Goal: Information Seeking & Learning: Compare options

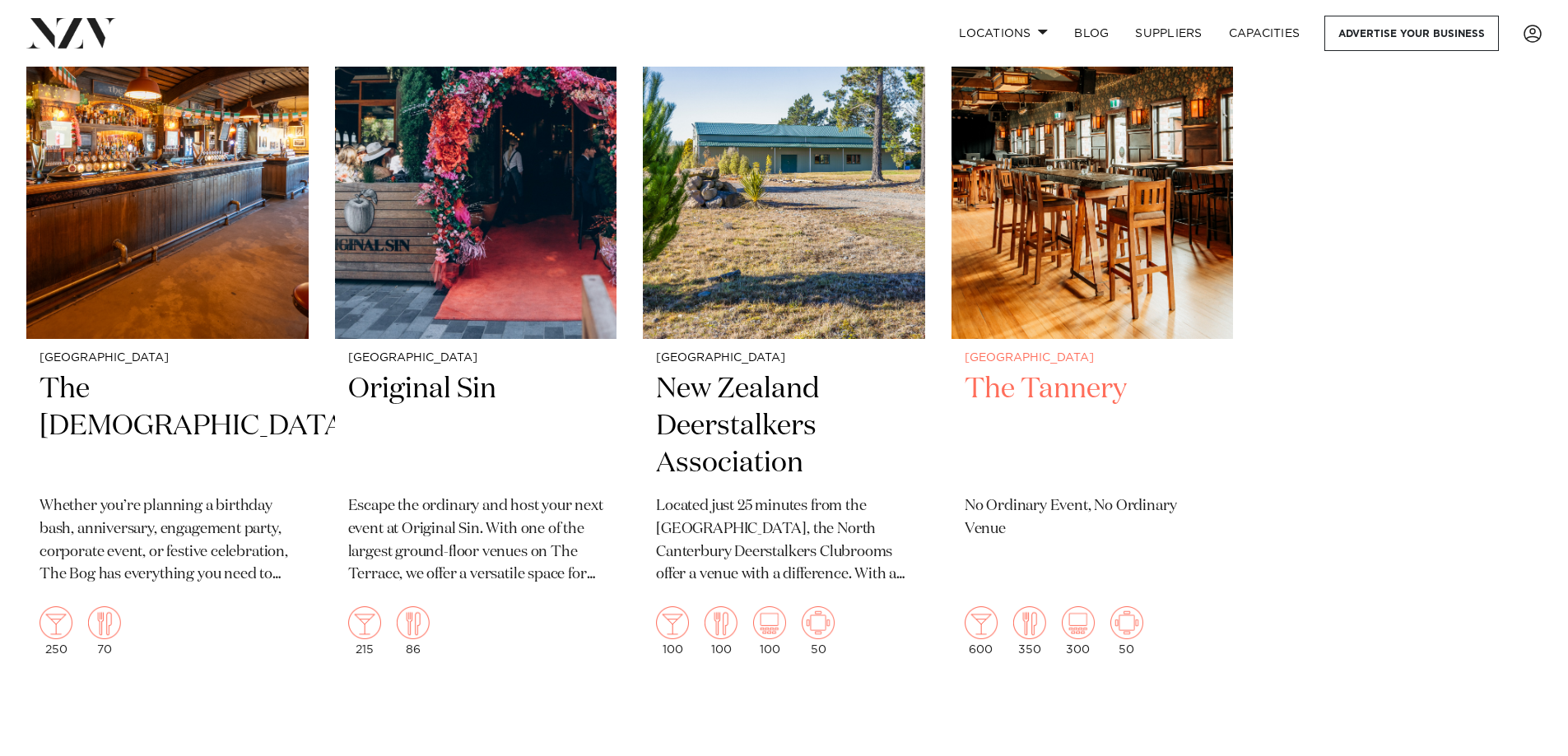
scroll to position [5677, 0]
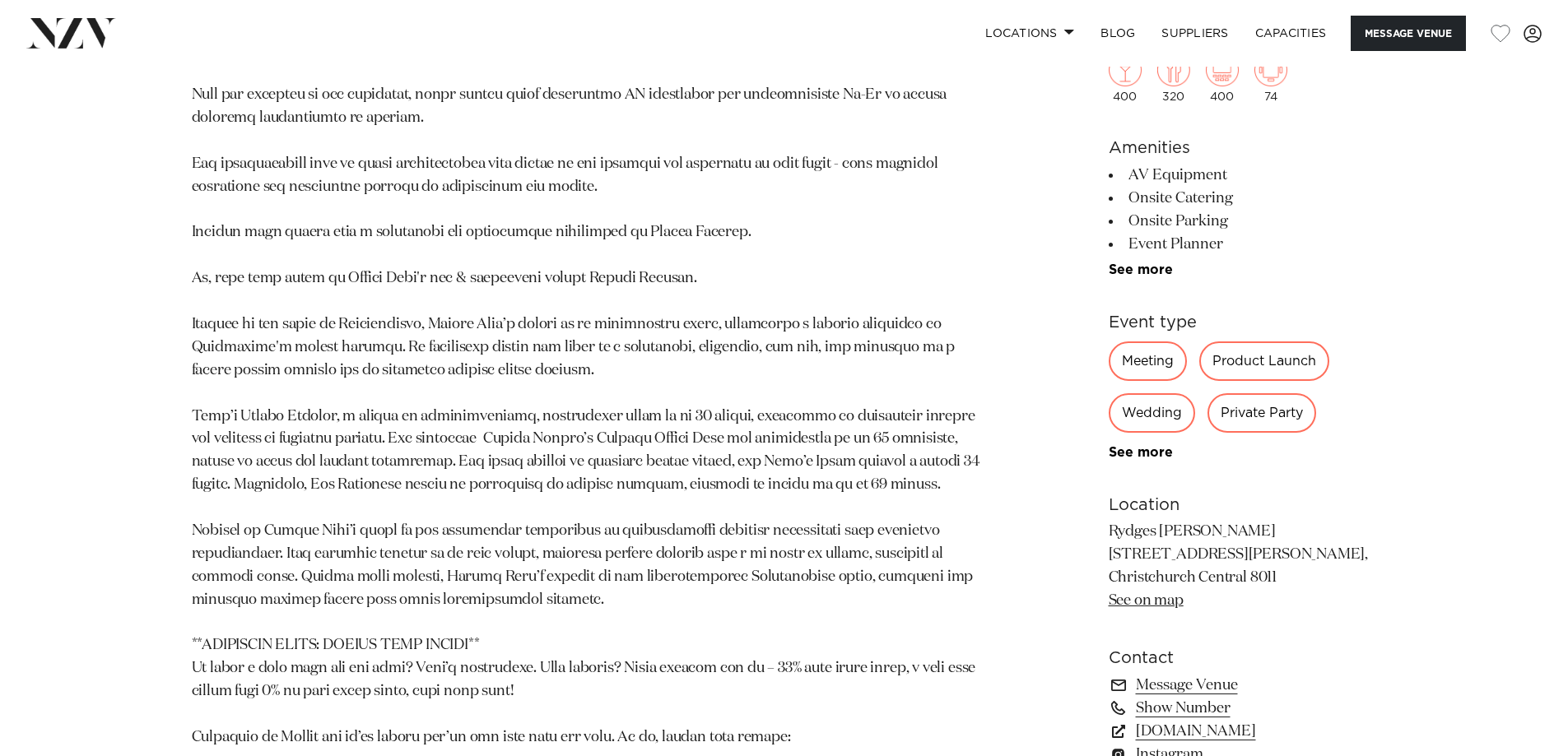
scroll to position [1152, 0]
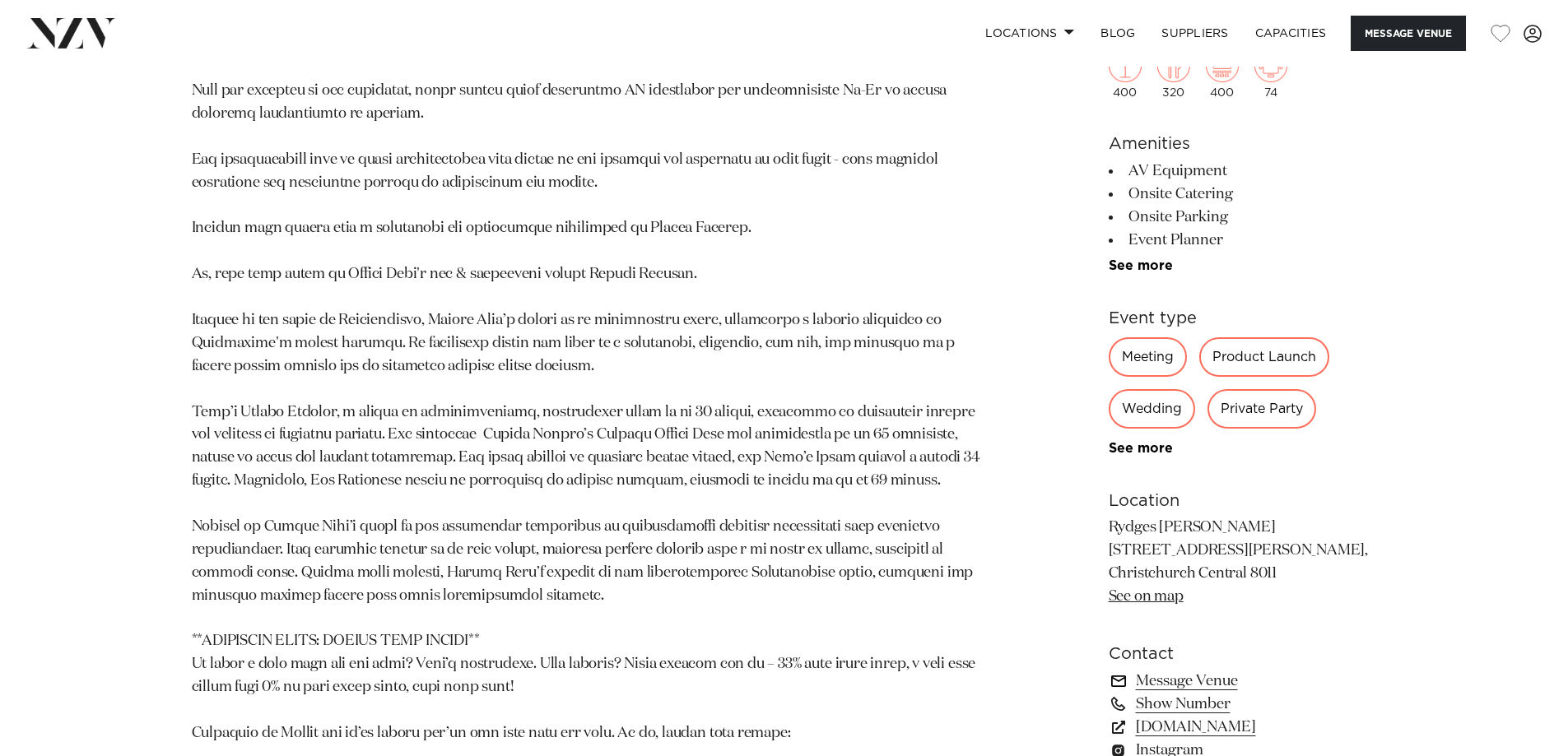
click at [1156, 670] on link "Message Venue" at bounding box center [1242, 681] width 269 height 23
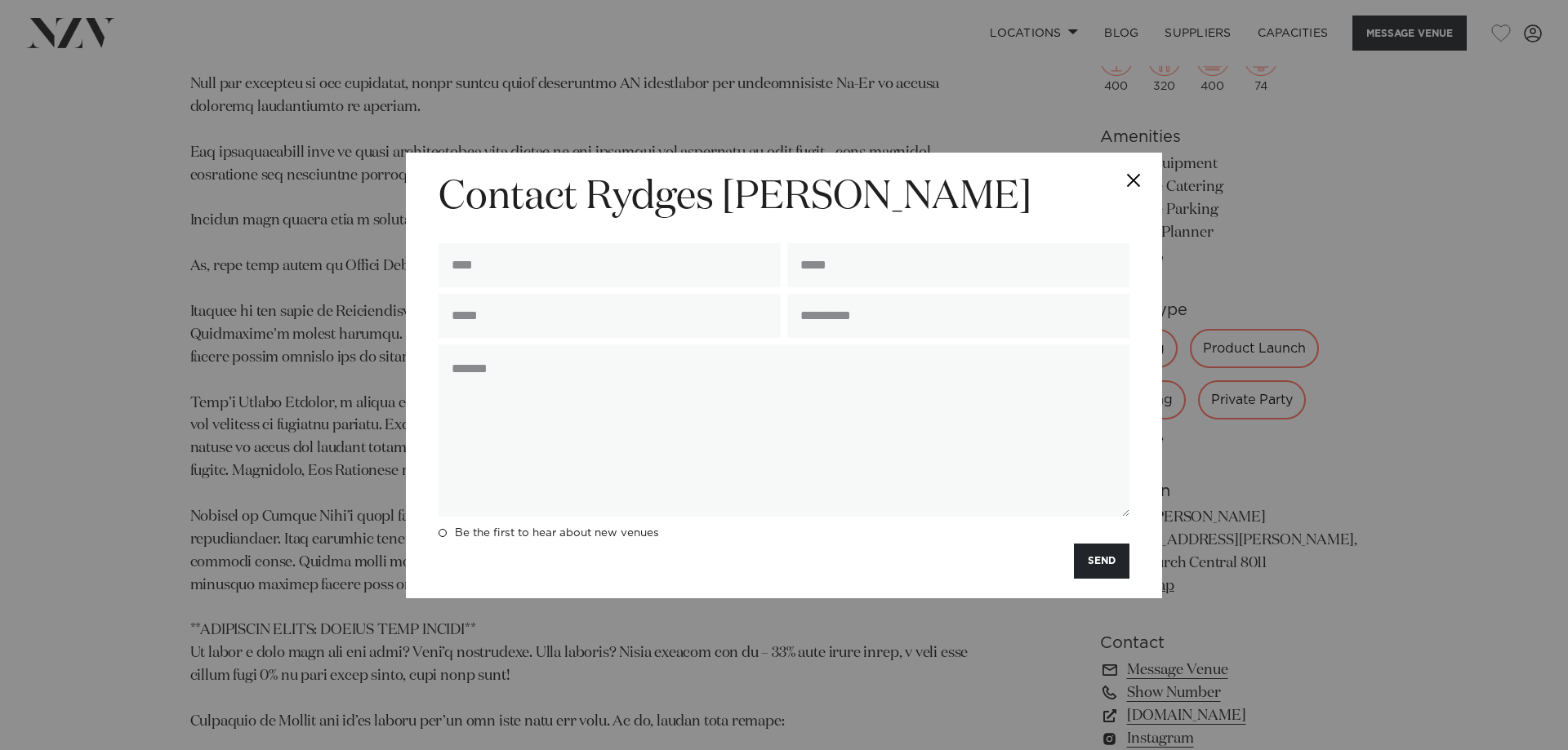
click at [1143, 170] on button "Close" at bounding box center [1133, 181] width 57 height 57
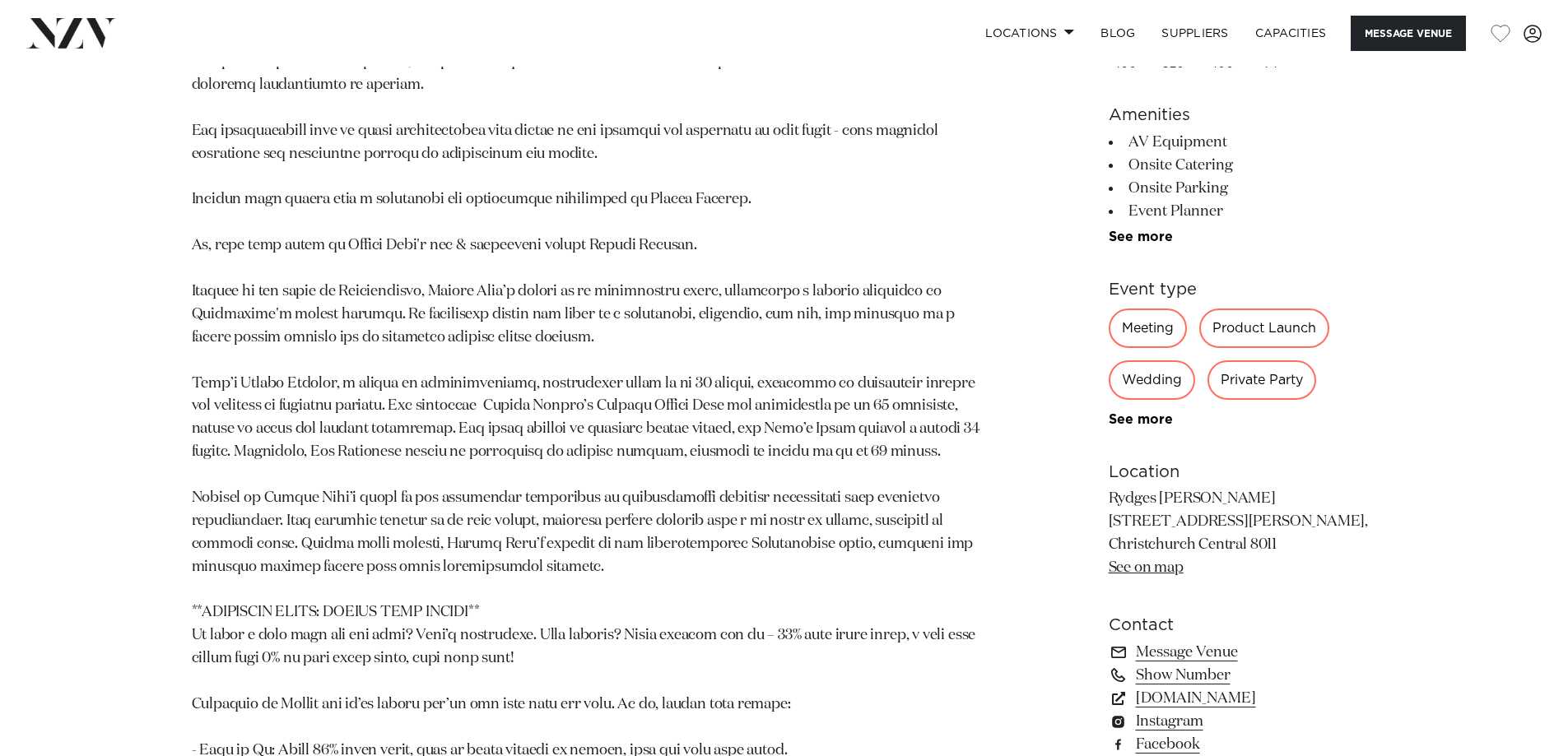
scroll to position [1404, 0]
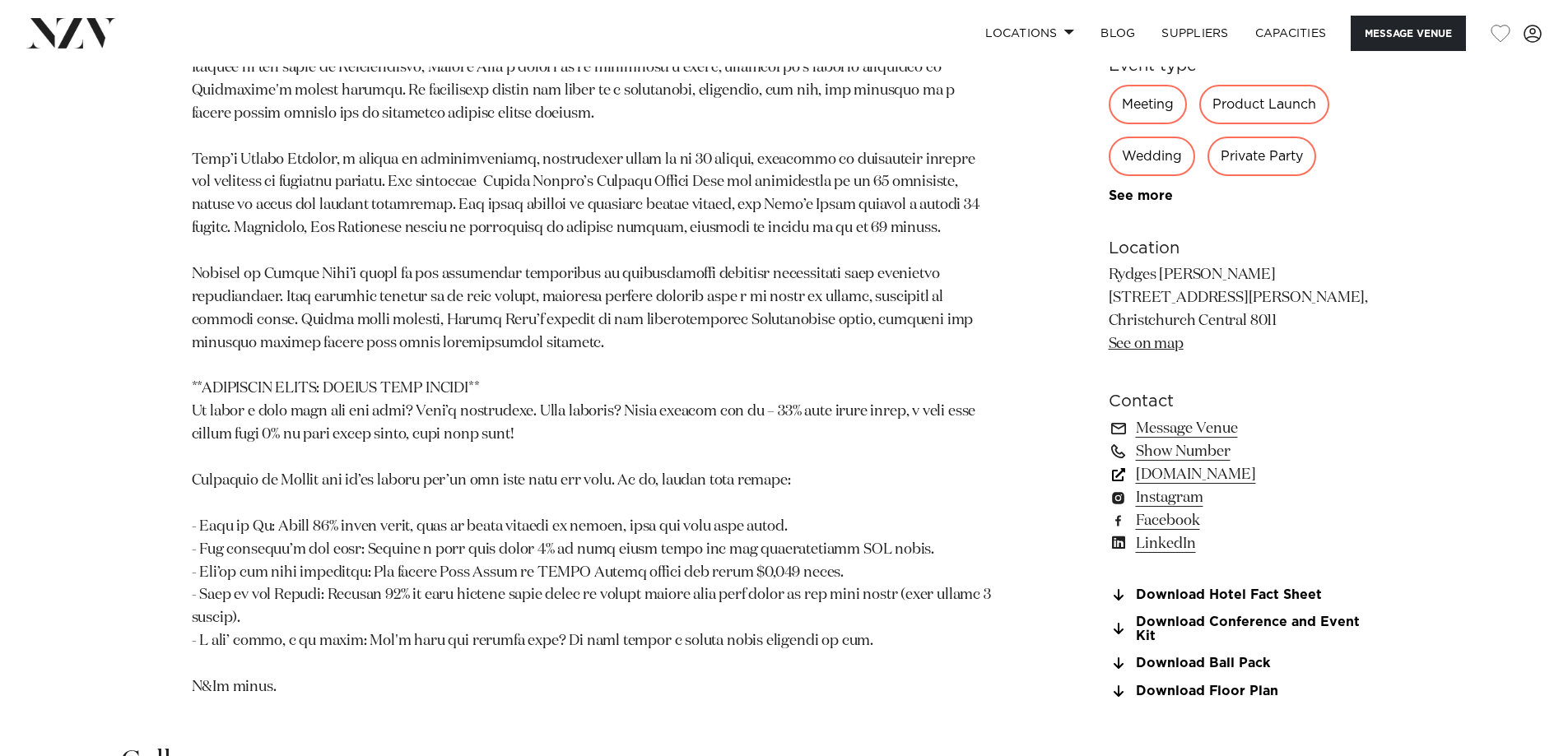
click at [1170, 463] on link "www.rydges.com" at bounding box center [1242, 475] width 269 height 23
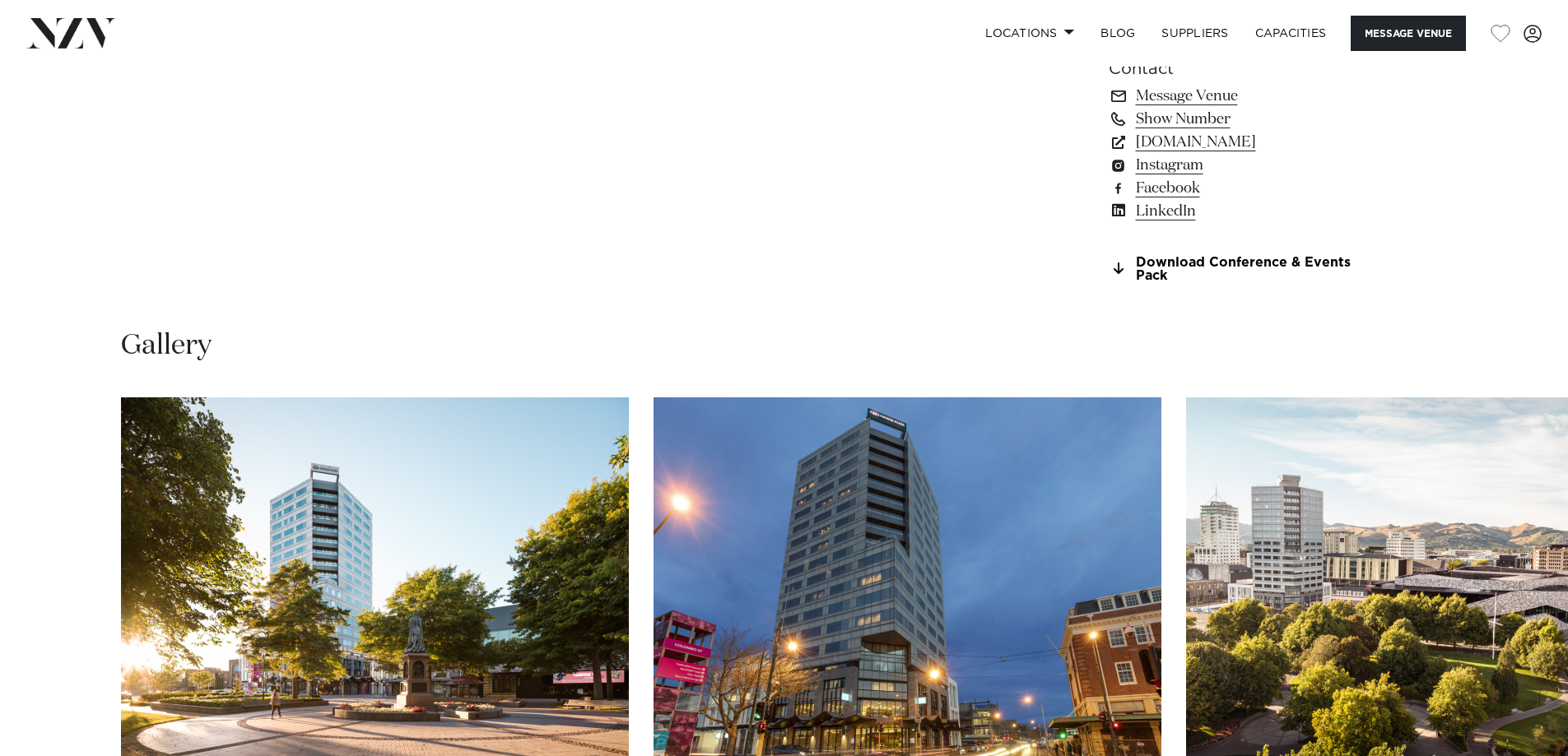
scroll to position [2140, 0]
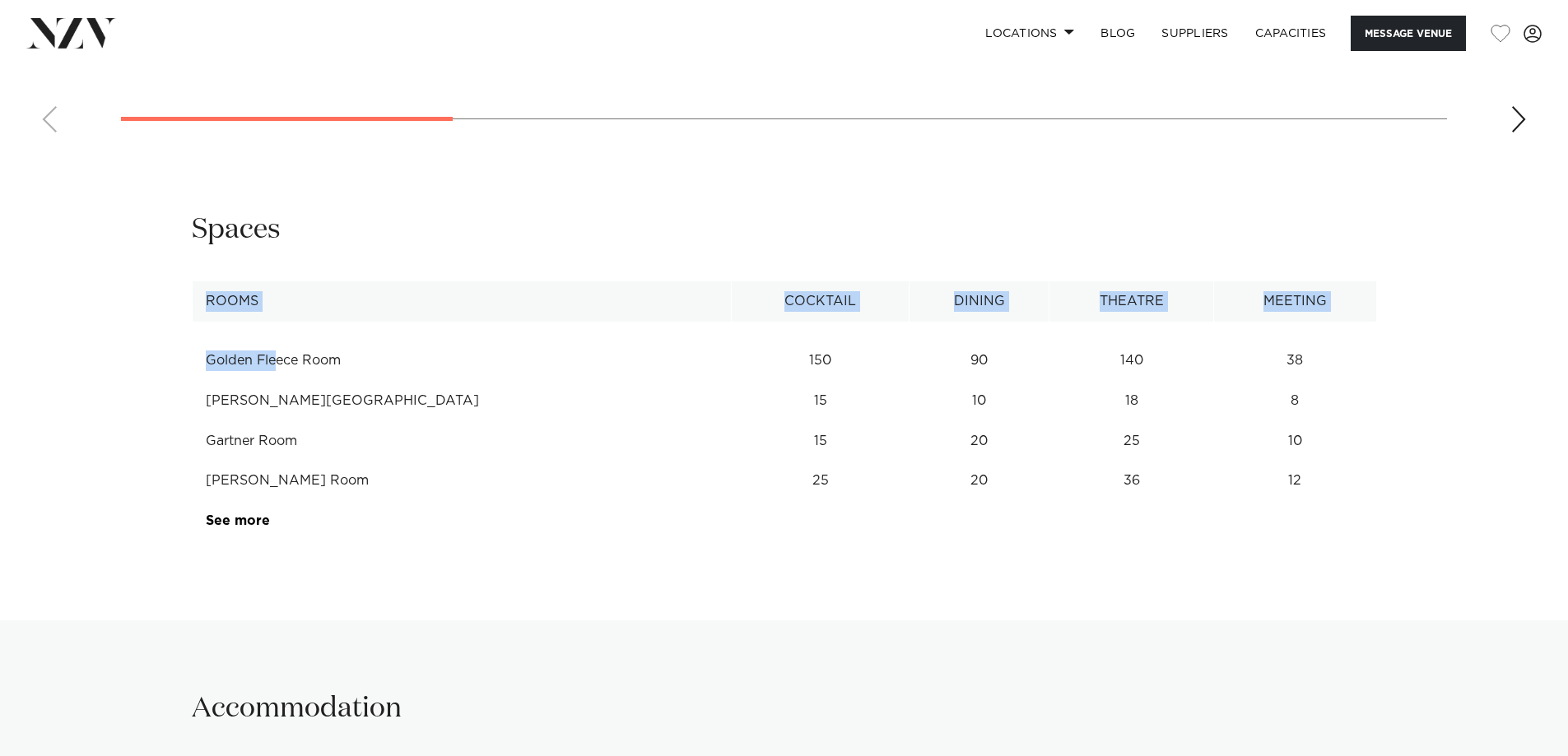
drag, startPoint x: 202, startPoint y: 368, endPoint x: 1305, endPoint y: 526, distance: 1114.3
click at [1305, 526] on table "Rooms Cocktail Dining Theatre Meeting [GEOGRAPHIC_DATA] 150 90 140 38 [PERSON_N…" at bounding box center [785, 411] width 1185 height 260
click at [265, 531] on td "See more" at bounding box center [269, 521] width 155 height 40
click at [258, 512] on td "See more" at bounding box center [269, 521] width 155 height 40
click at [251, 520] on link "See more" at bounding box center [269, 521] width 128 height 13
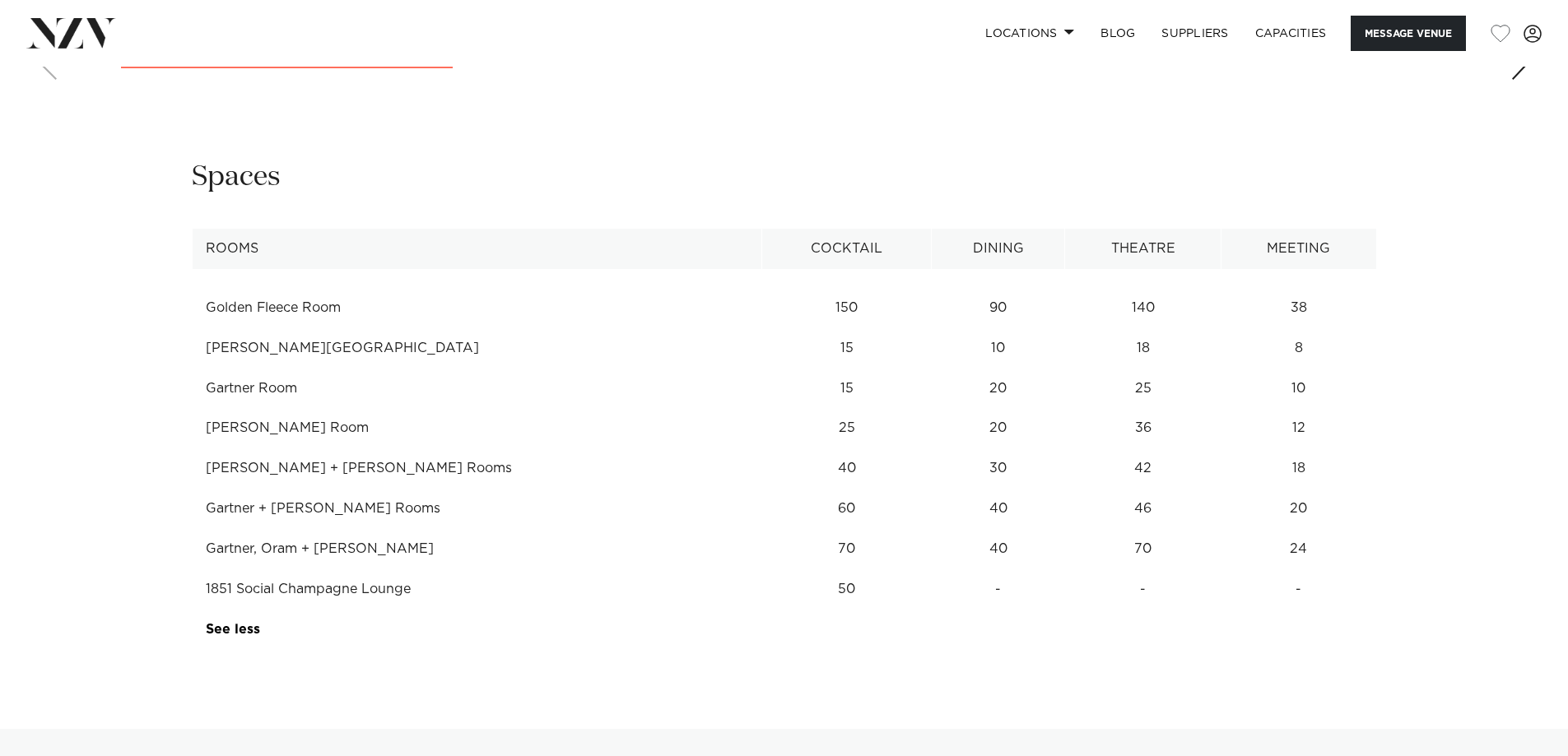
scroll to position [2221, 0]
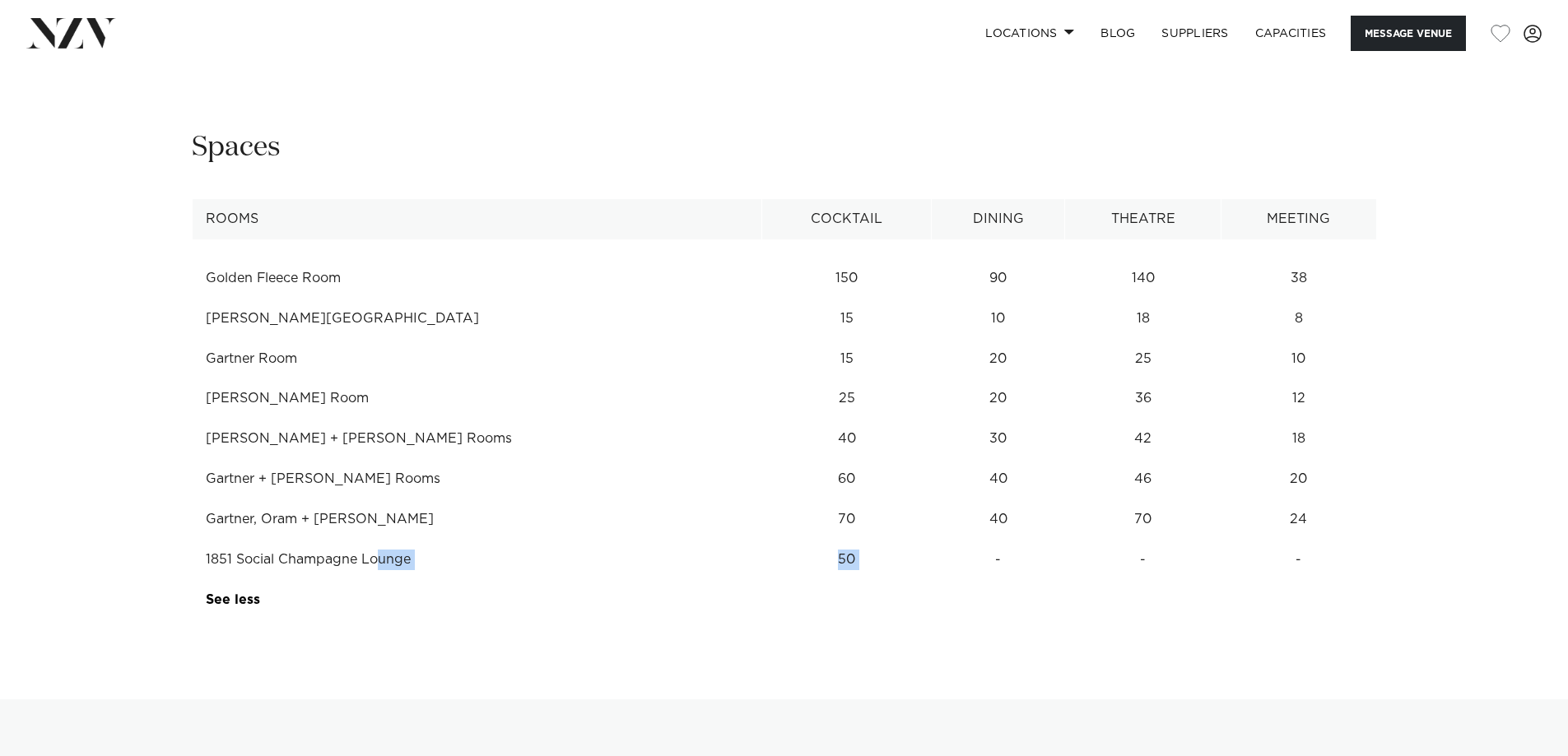
drag, startPoint x: 294, startPoint y: 558, endPoint x: 803, endPoint y: 557, distance: 509.0
click at [912, 557] on tr "1851 Social Champagne Lounge 50 - - -" at bounding box center [784, 559] width 1185 height 40
click at [762, 568] on td "50" at bounding box center [847, 559] width 169 height 40
drag, startPoint x: 1286, startPoint y: 527, endPoint x: 1304, endPoint y: 281, distance: 246.7
click at [1304, 281] on tbody "Golden Fleece Room 150 90 140 38 Ellis Room 15 10 18 8 Gartner Room 15 20 25 10…" at bounding box center [784, 430] width 1185 height 381
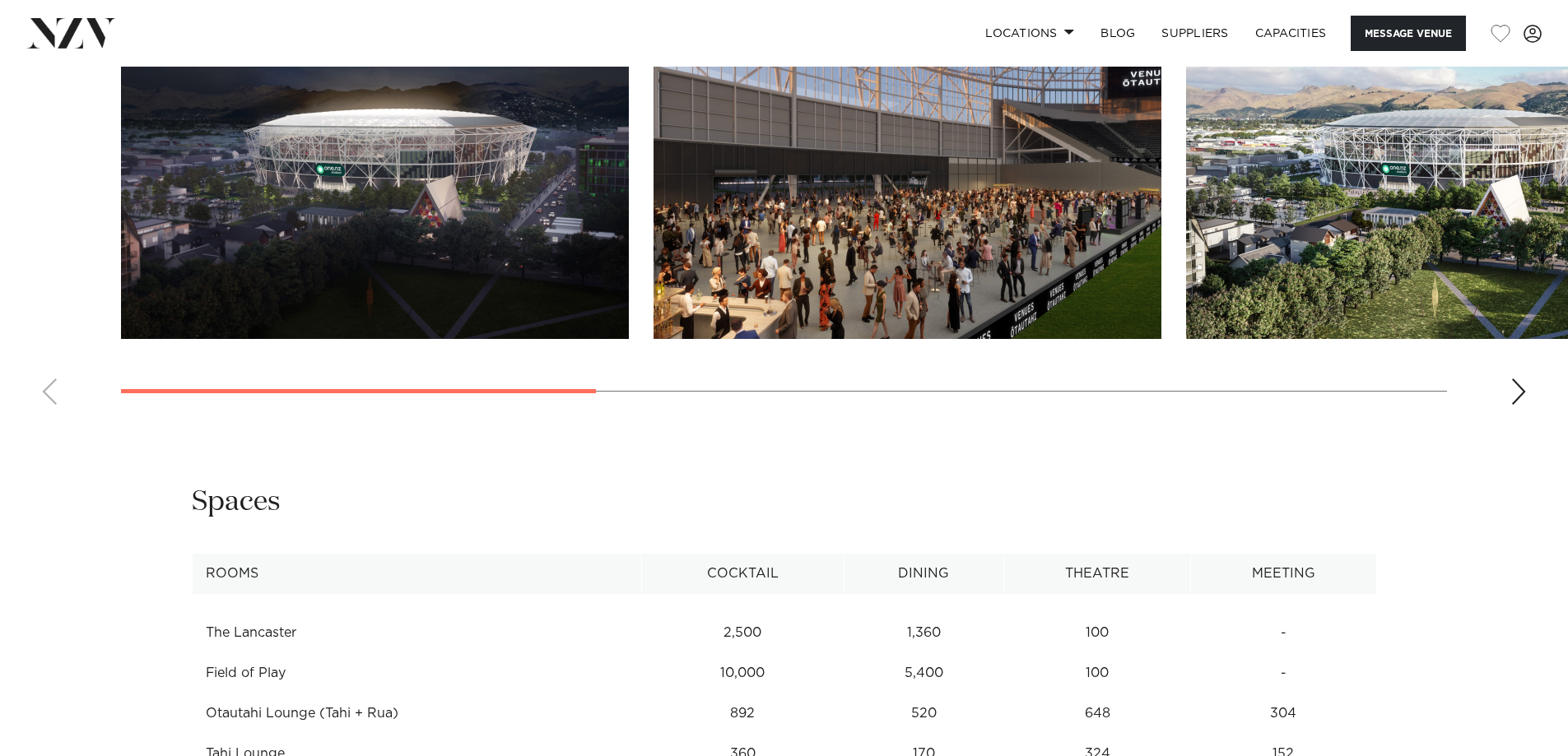
scroll to position [2140, 0]
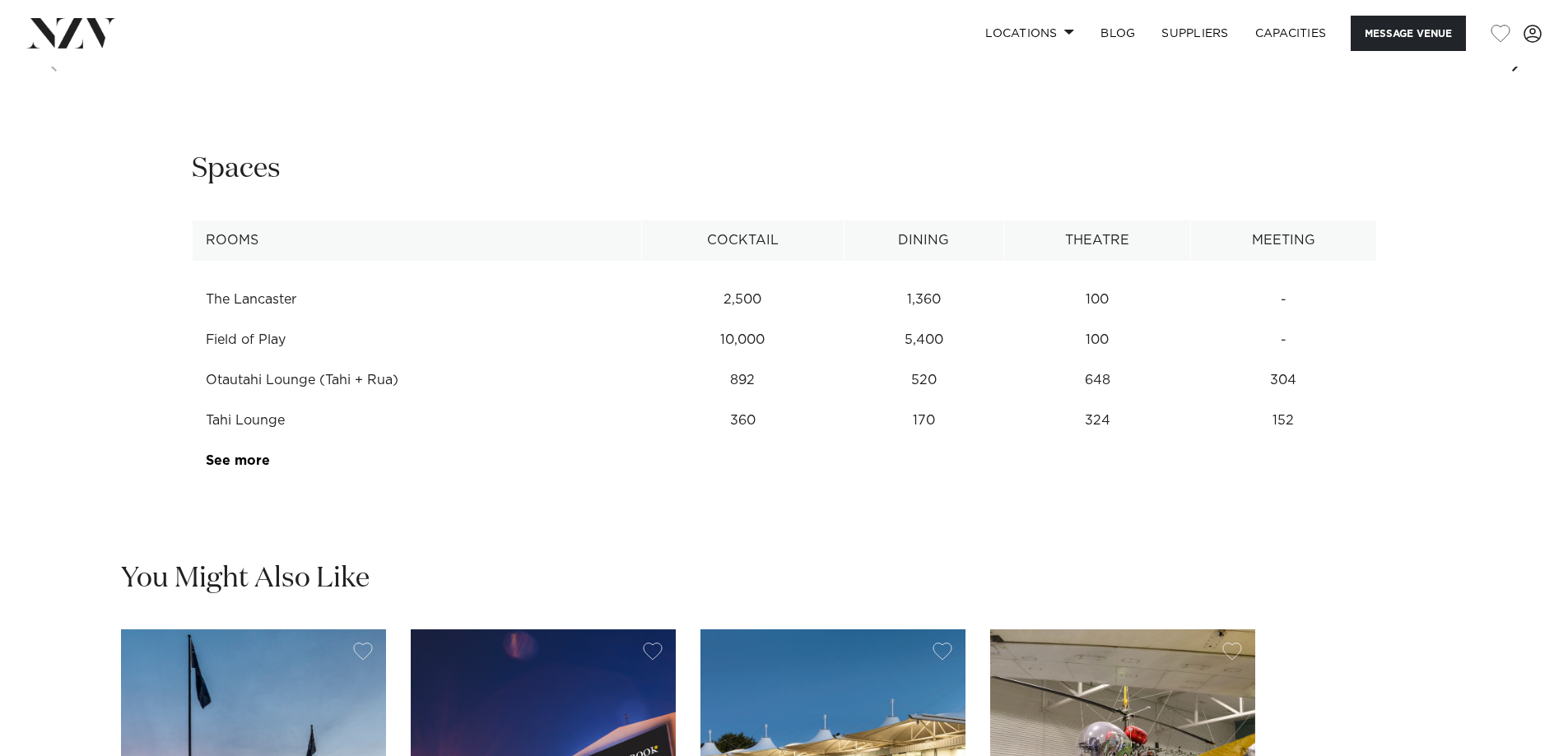
click at [250, 481] on td "See more" at bounding box center [269, 461] width 155 height 40
click at [256, 481] on td "See more" at bounding box center [269, 461] width 155 height 40
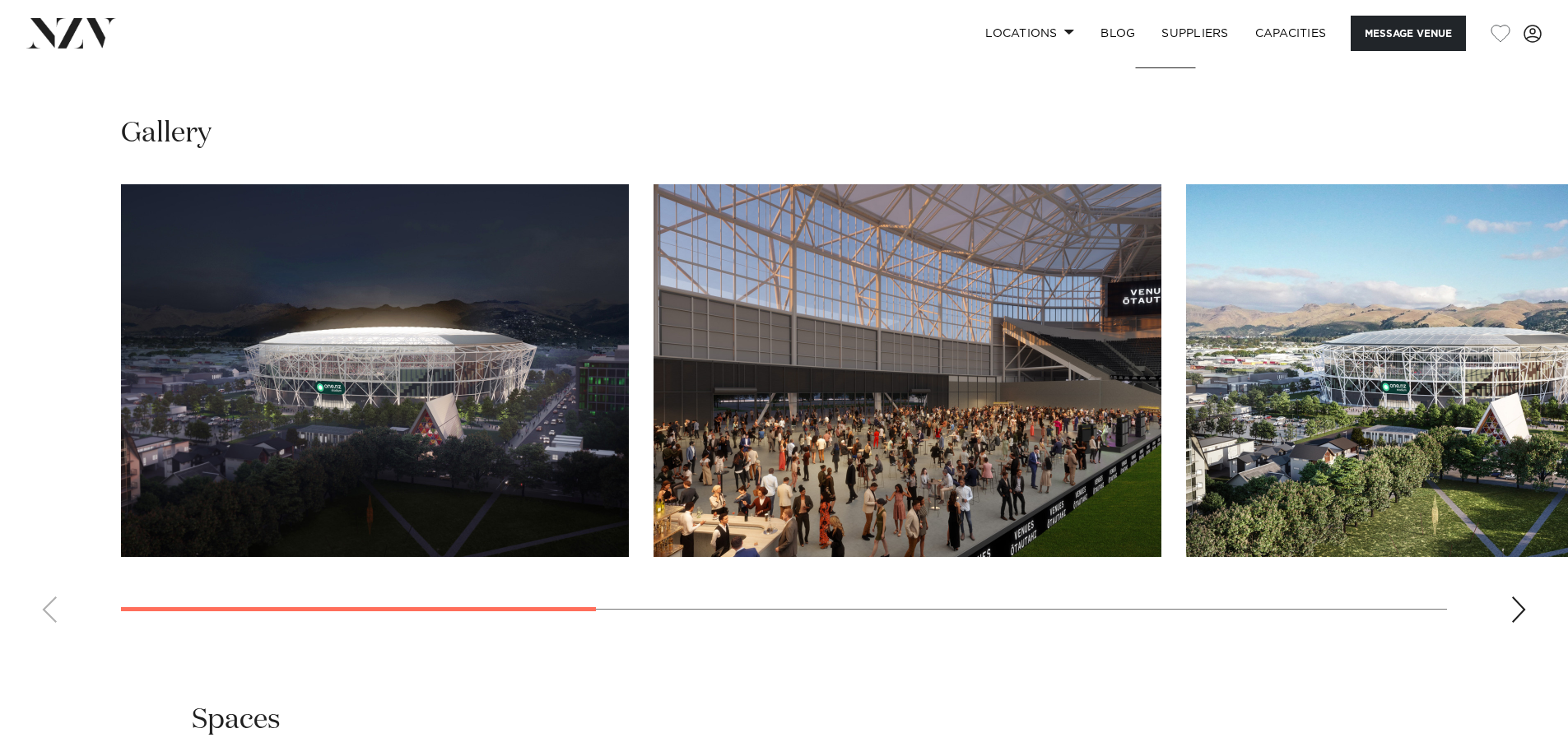
scroll to position [1727, 0]
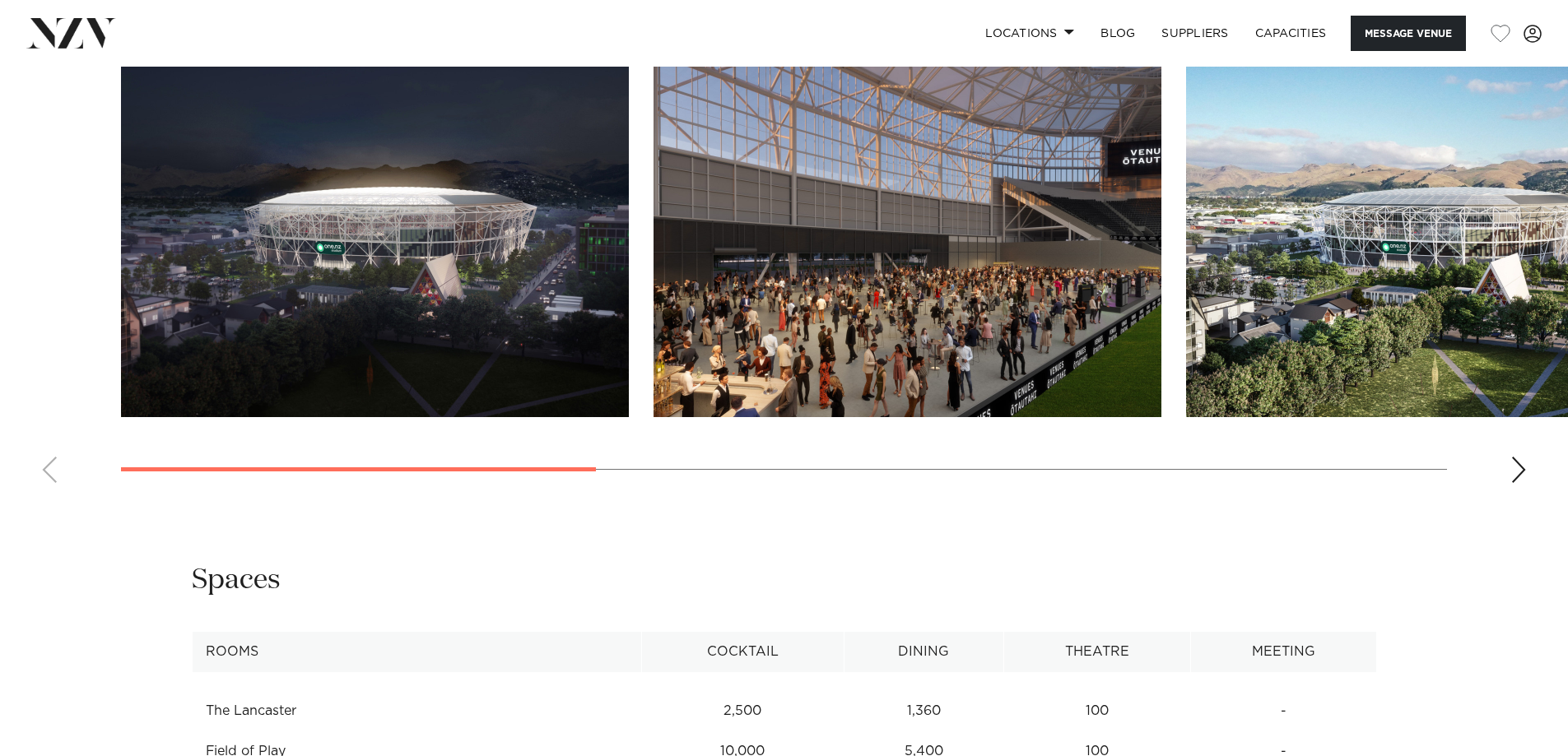
click at [1511, 483] on div "Next slide" at bounding box center [1519, 470] width 16 height 26
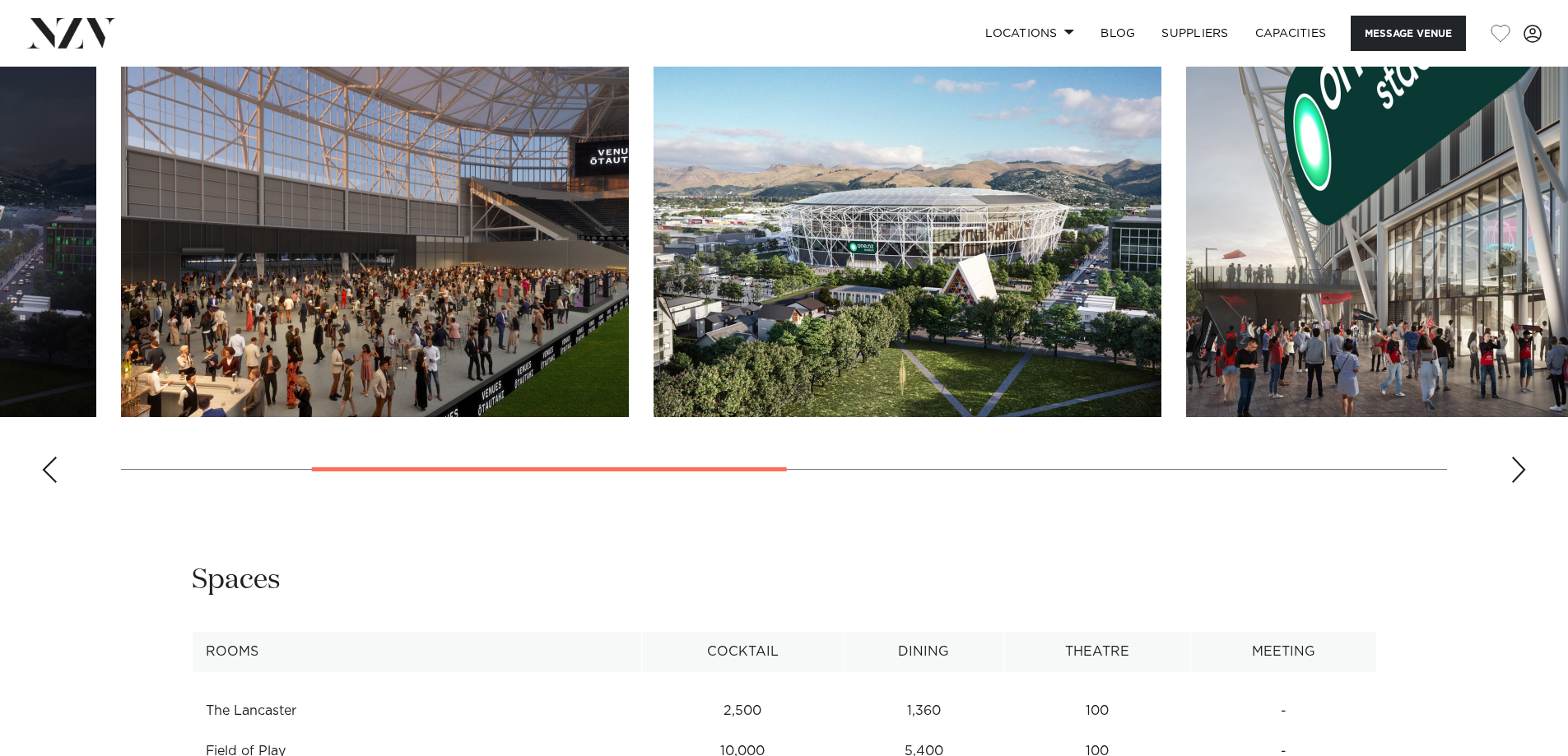
click at [1511, 483] on div "Next slide" at bounding box center [1519, 470] width 16 height 26
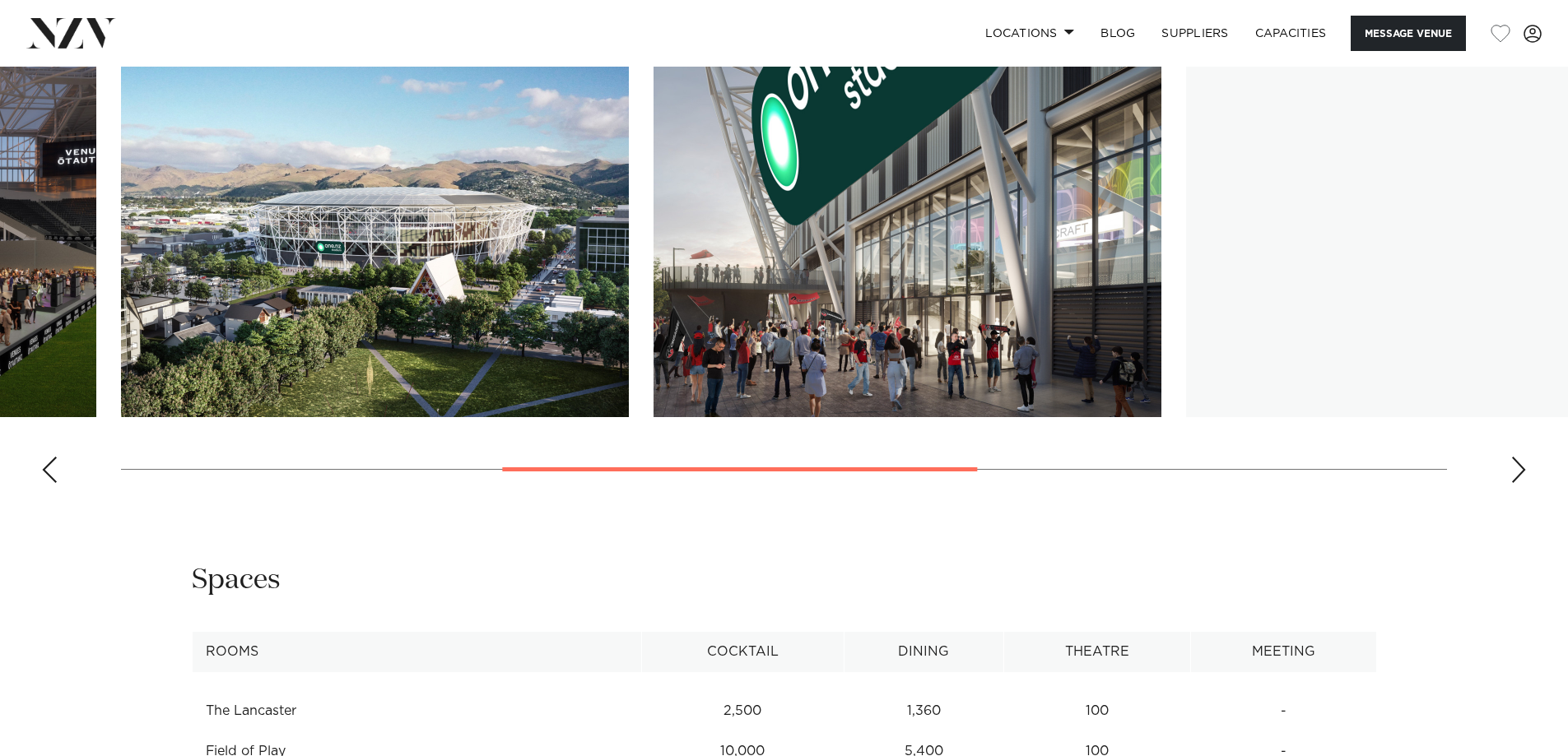
click at [1511, 483] on div "Next slide" at bounding box center [1519, 470] width 16 height 26
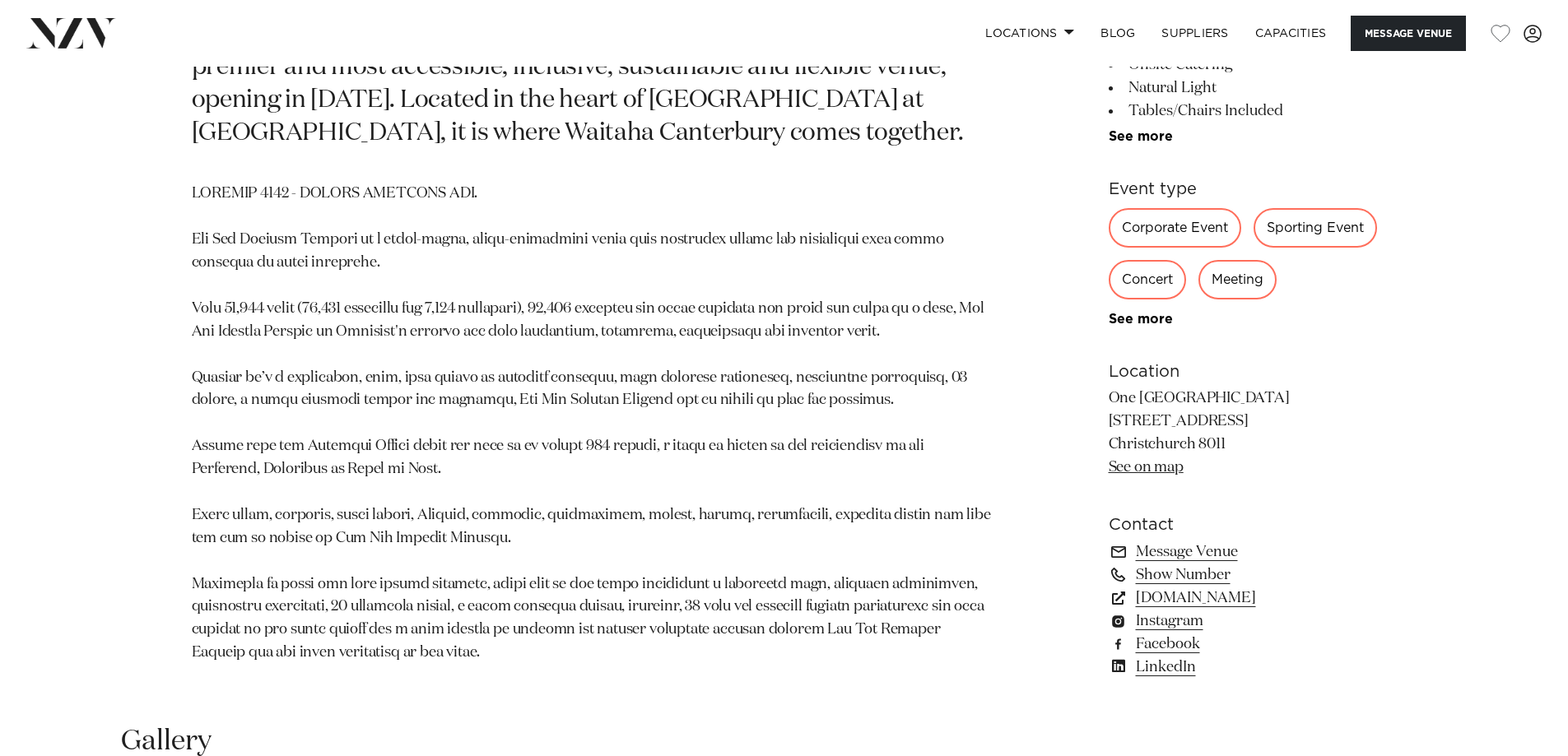
scroll to position [1152, 0]
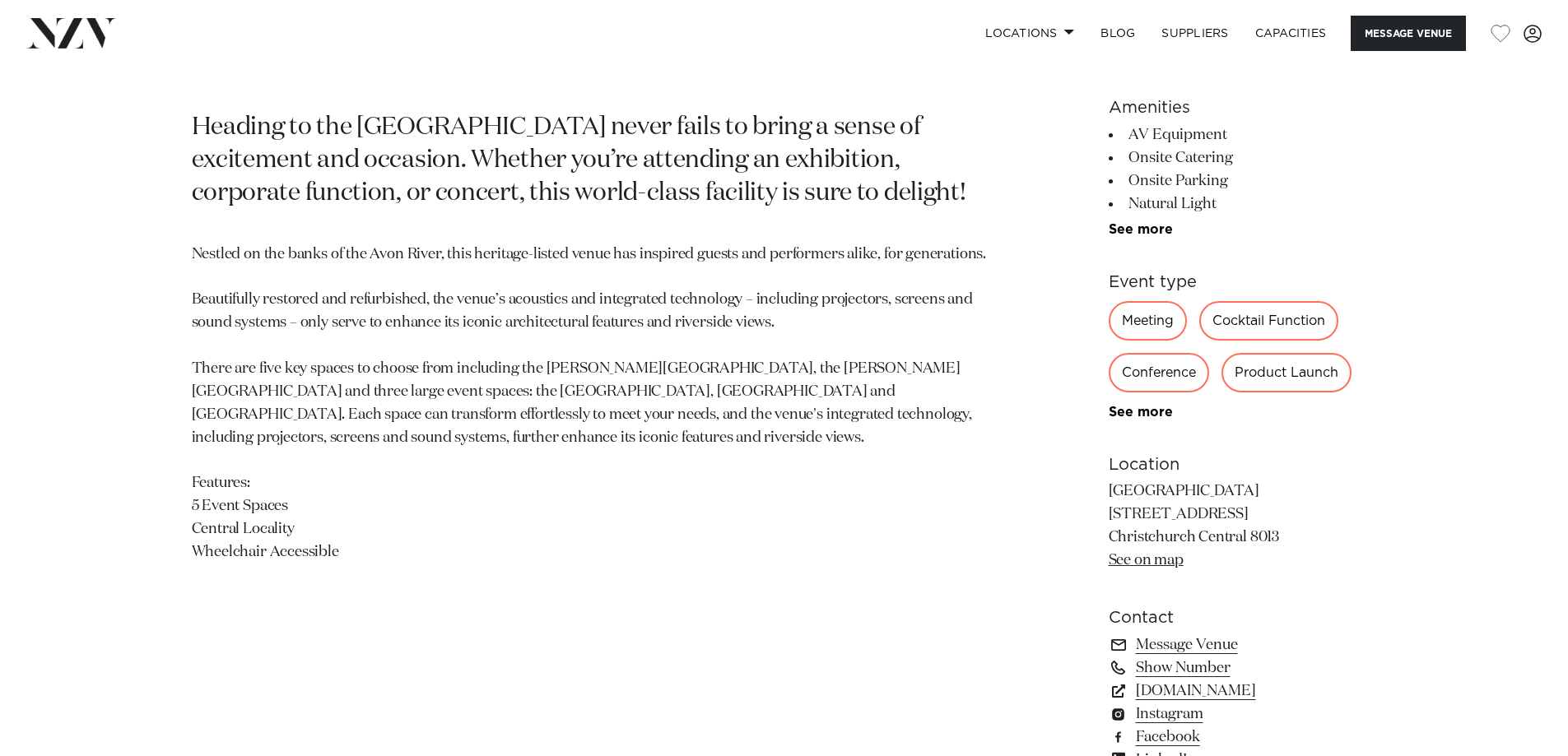
scroll to position [988, 0]
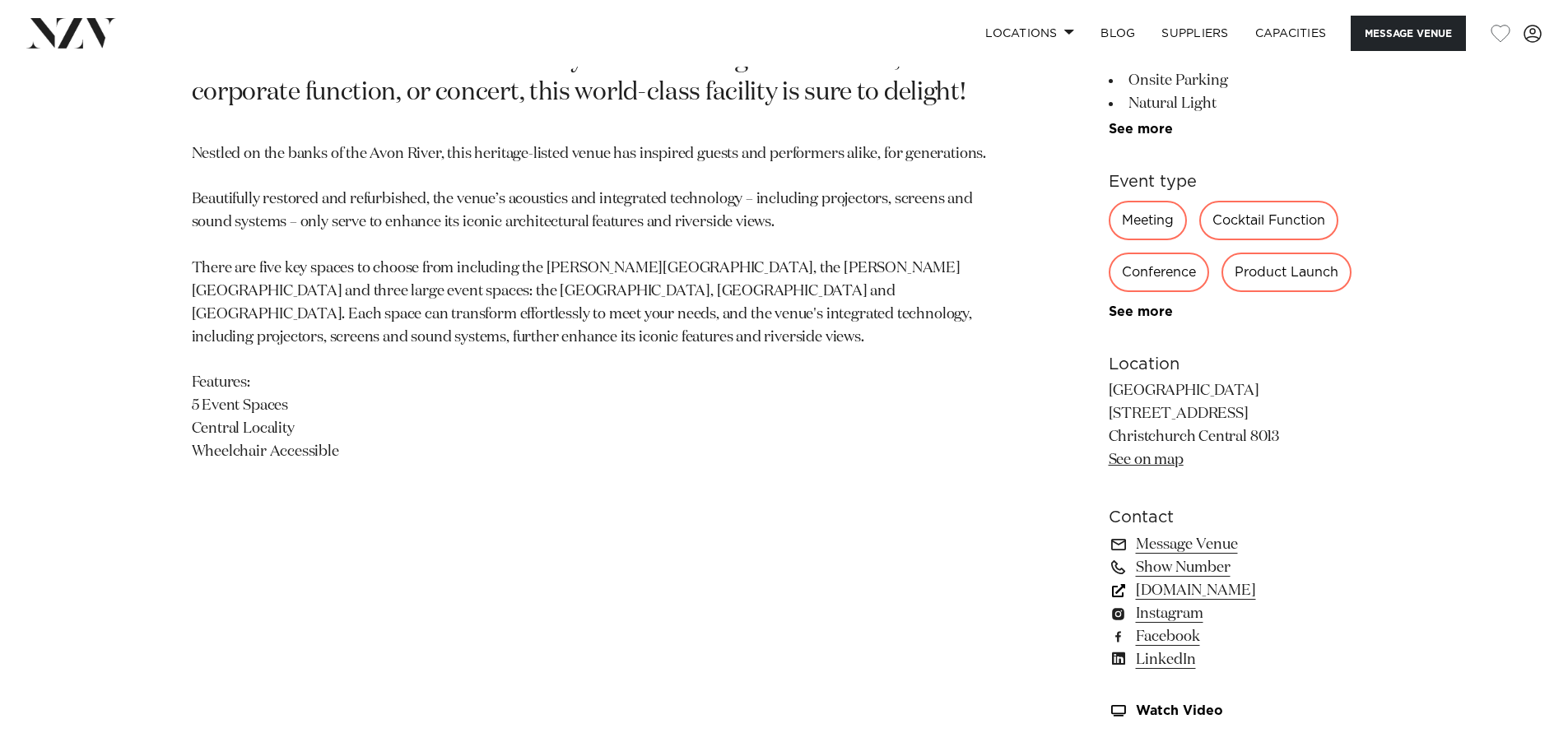
click at [1167, 593] on link "[DOMAIN_NAME]" at bounding box center [1242, 591] width 269 height 23
